Goal: Task Accomplishment & Management: Manage account settings

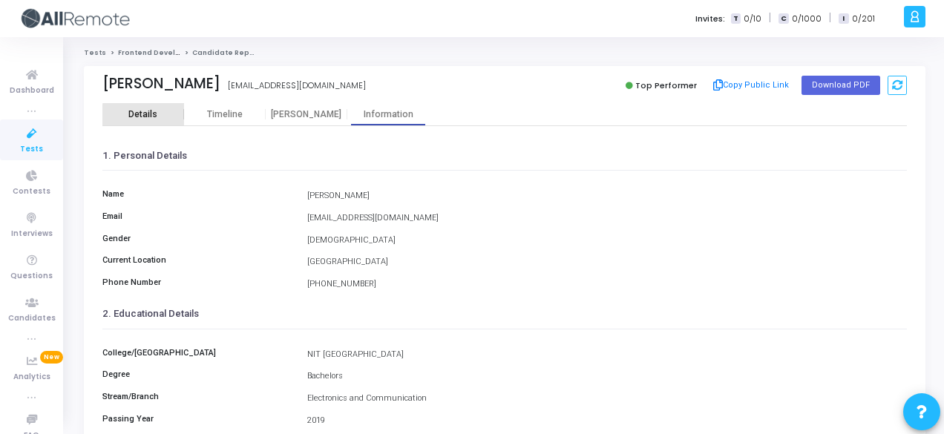
click at [163, 123] on div "Details" at bounding box center [143, 114] width 82 height 22
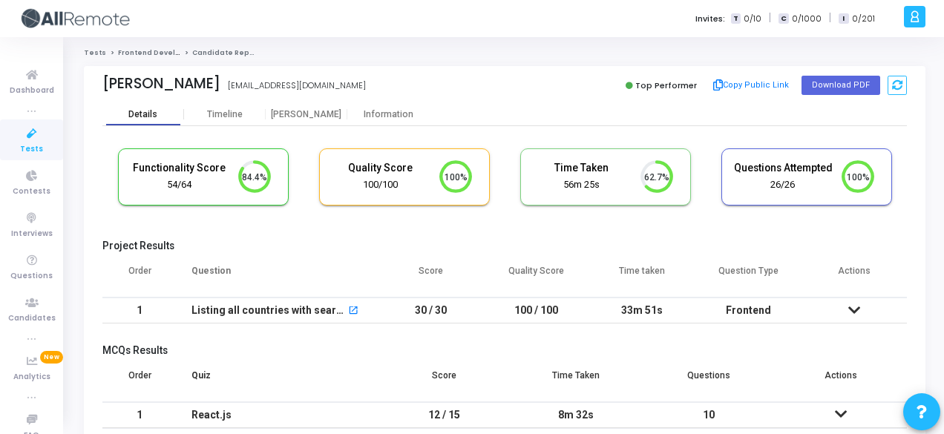
scroll to position [31, 37]
click at [398, 113] on div "Information" at bounding box center [388, 114] width 82 height 11
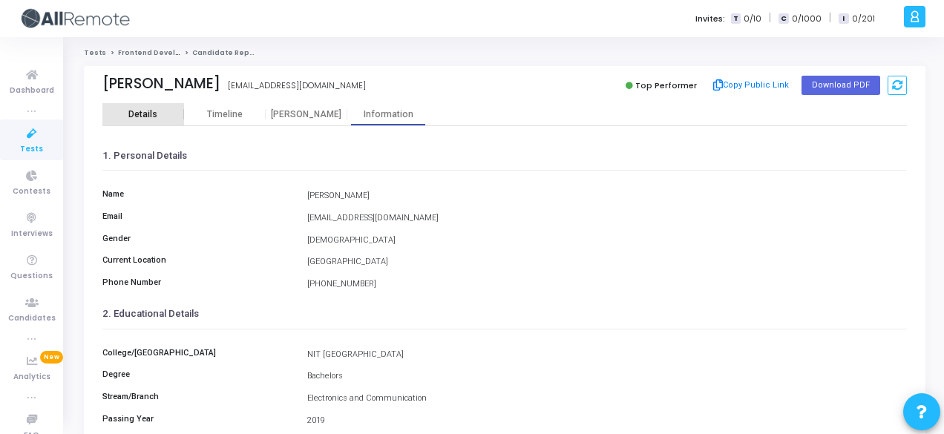
click at [139, 113] on div "Details" at bounding box center [142, 114] width 29 height 11
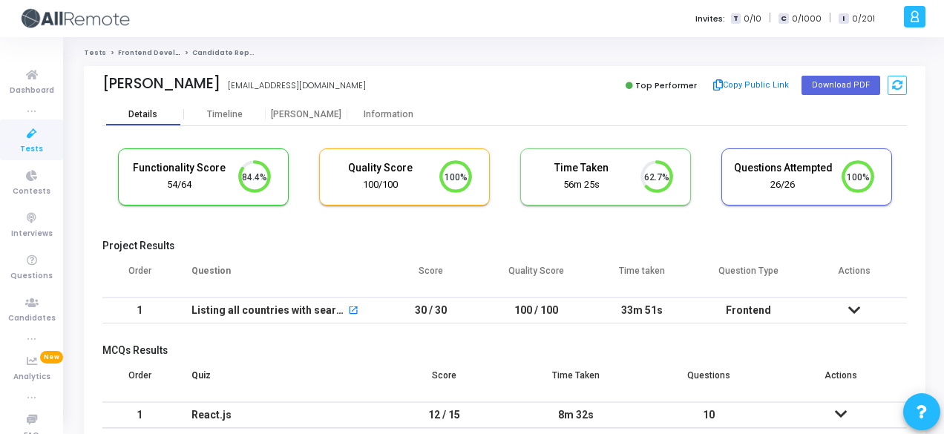
scroll to position [31, 37]
click at [740, 82] on button "Copy Public Link" at bounding box center [750, 85] width 85 height 22
click at [760, 88] on button "Copy Public Link" at bounding box center [750, 85] width 85 height 22
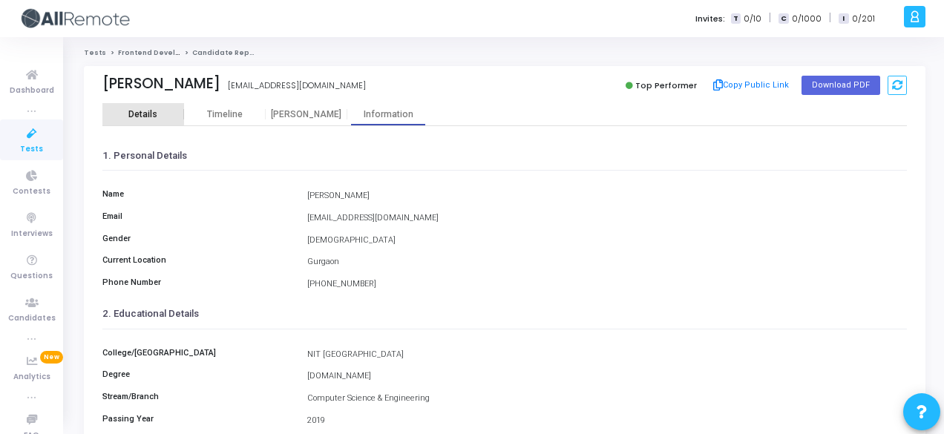
click at [126, 112] on div "Details" at bounding box center [143, 114] width 82 height 11
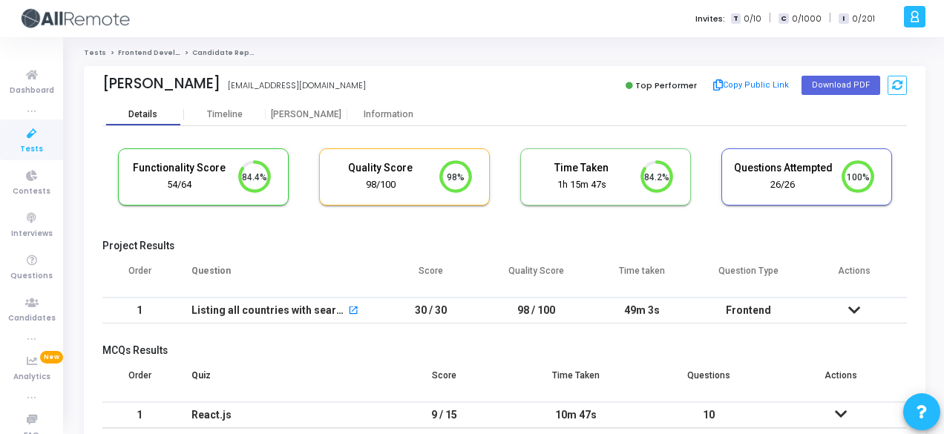
scroll to position [31, 37]
click at [745, 87] on button "Copy Public Link" at bounding box center [750, 85] width 85 height 22
click at [406, 121] on div "Information" at bounding box center [388, 114] width 82 height 22
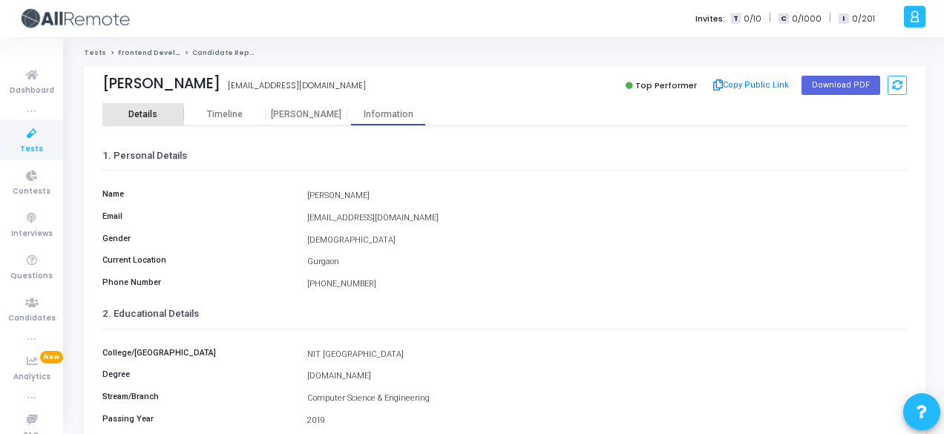
click at [169, 105] on div "Details" at bounding box center [143, 114] width 82 height 22
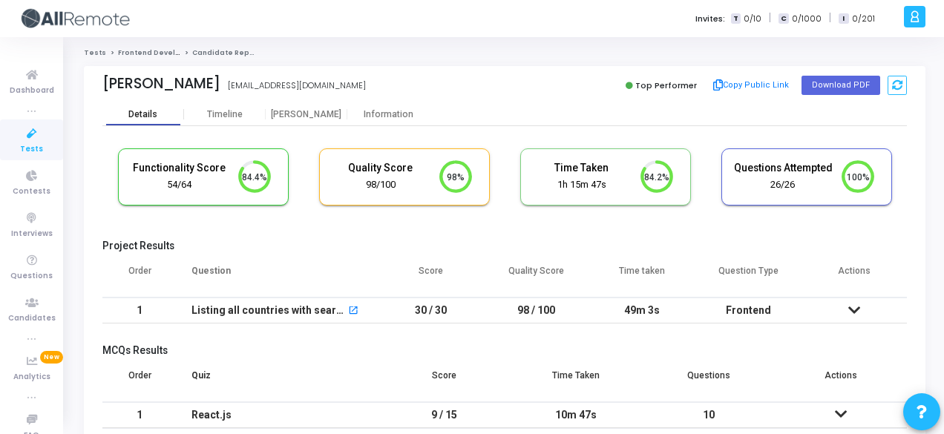
scroll to position [31, 37]
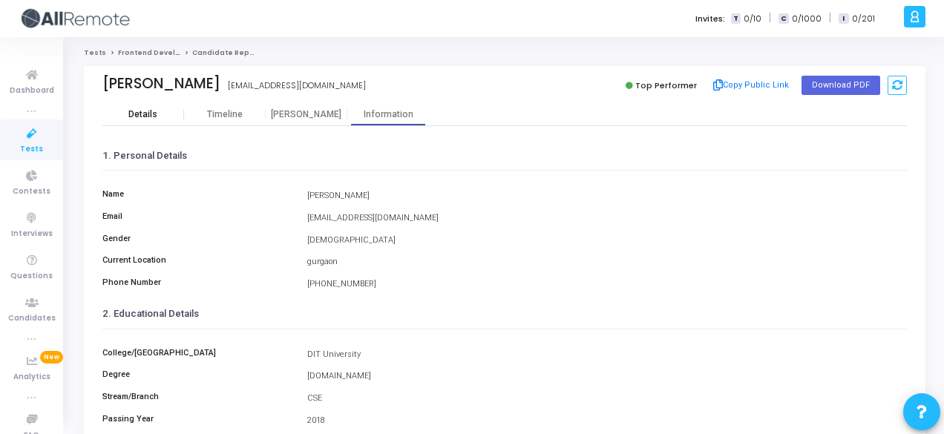
click at [154, 109] on div "Details" at bounding box center [142, 114] width 29 height 11
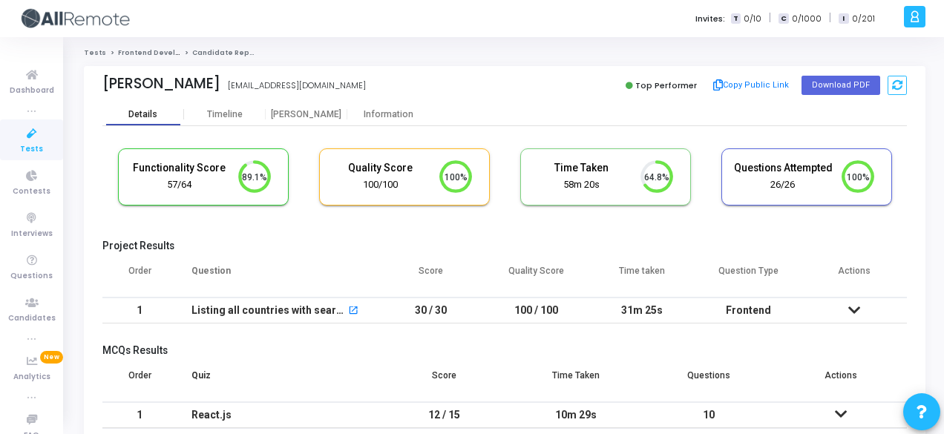
scroll to position [31, 37]
click at [722, 83] on icon at bounding box center [718, 85] width 10 height 8
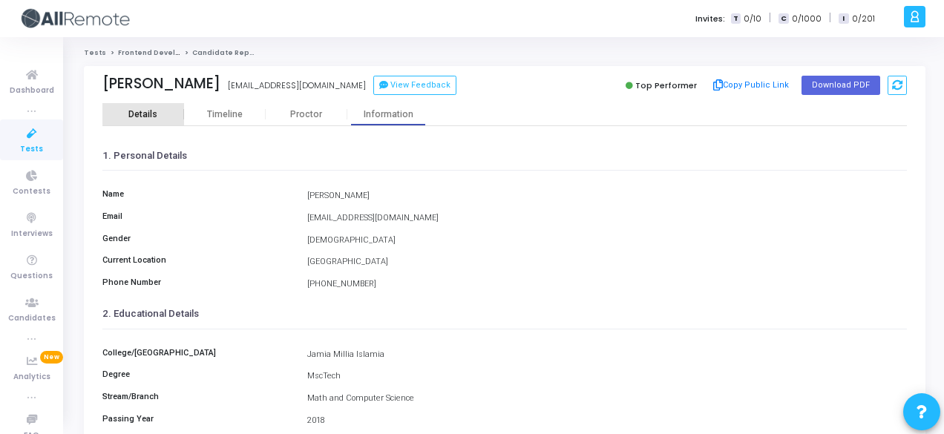
click at [148, 109] on div "Details" at bounding box center [142, 114] width 29 height 11
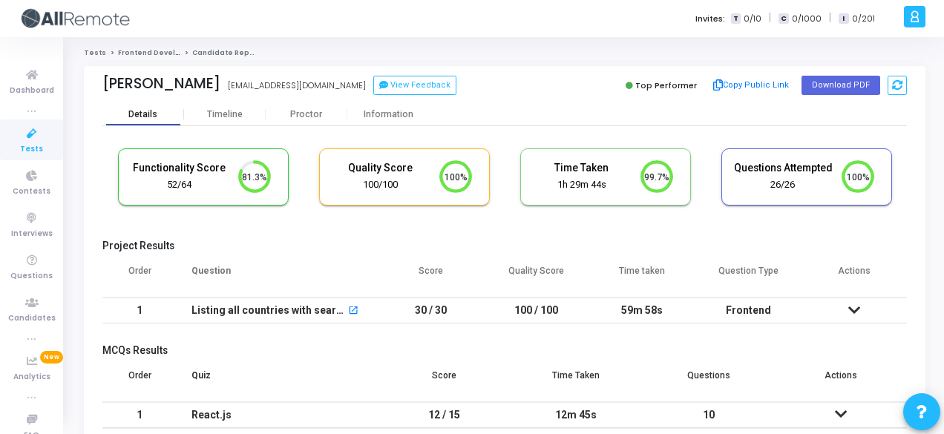
scroll to position [31, 37]
click at [731, 88] on button "Copy Public Link" at bounding box center [750, 85] width 85 height 22
